Goal: Task Accomplishment & Management: Complete application form

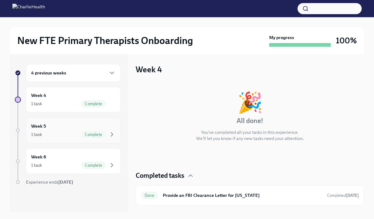
click at [116, 133] on div "Week 5 1 task Complete" at bounding box center [73, 131] width 95 height 26
click at [199, 198] on h6 "Provide an FBI Clearance Letter for [US_STATE]" at bounding box center [242, 195] width 159 height 7
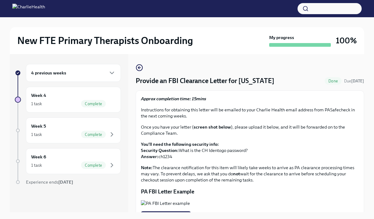
click at [167, 156] on p "You'll need the following security info: Security Question: What is the CH Iden…" at bounding box center [250, 151] width 218 height 18
copy p "ch1234"
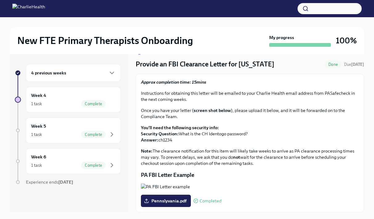
scroll to position [83, 0]
click at [165, 201] on span "Pennslyvania.pdf" at bounding box center [165, 201] width 41 height 6
click at [0, 0] on input "Pennslyvania.pdf" at bounding box center [0, 0] width 0 height 0
click at [169, 201] on span "Results.Pennslyvania" at bounding box center [170, 201] width 50 height 6
click at [0, 0] on input "Results.Pennslyvania" at bounding box center [0, 0] width 0 height 0
